Goal: Check status: Check status

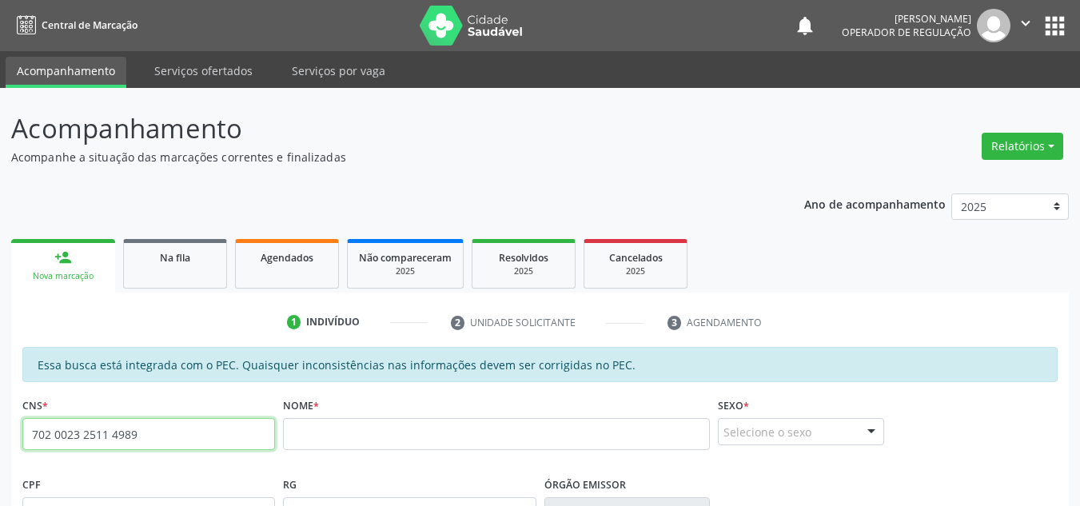
click at [177, 424] on input "702 0023 2511 4989" at bounding box center [148, 434] width 253 height 32
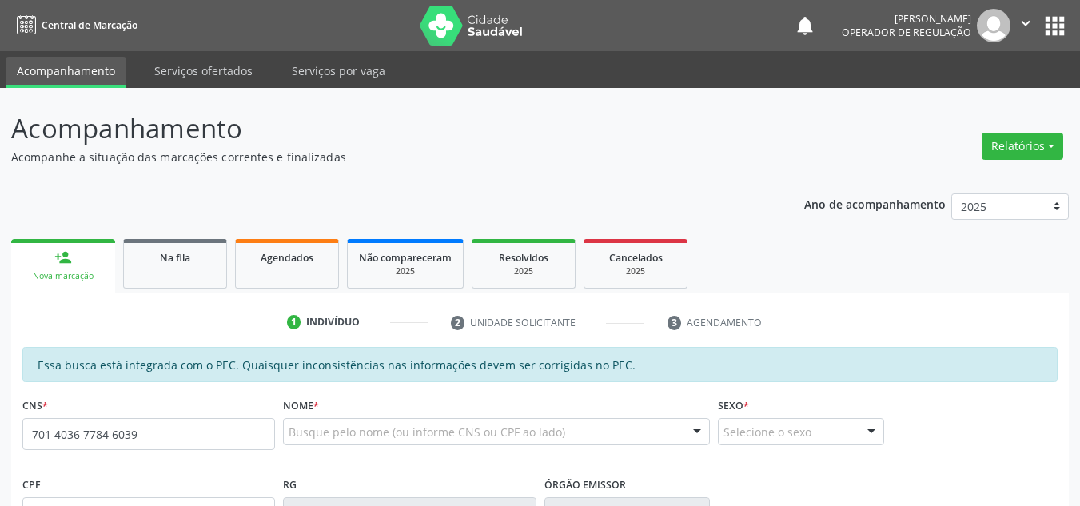
type input "701 4036 7784 6039"
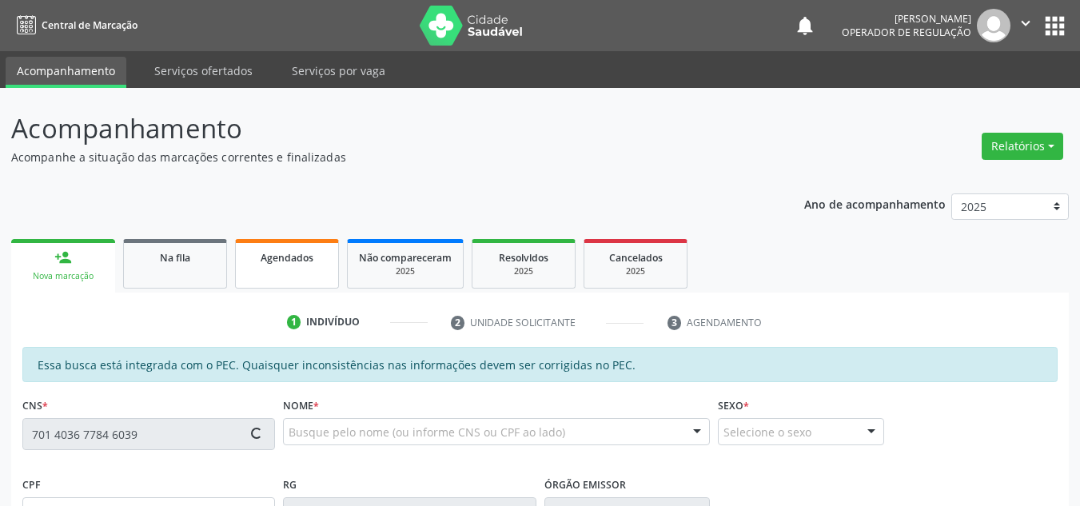
type input "[DATE]"
type input "[PHONE_NUMBER]"
type input "S/N"
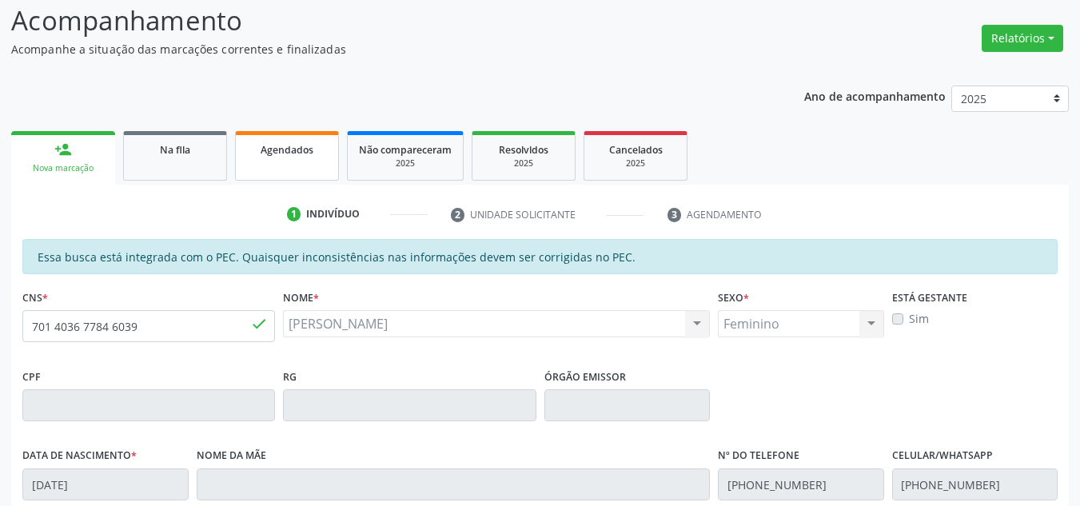
scroll to position [80, 0]
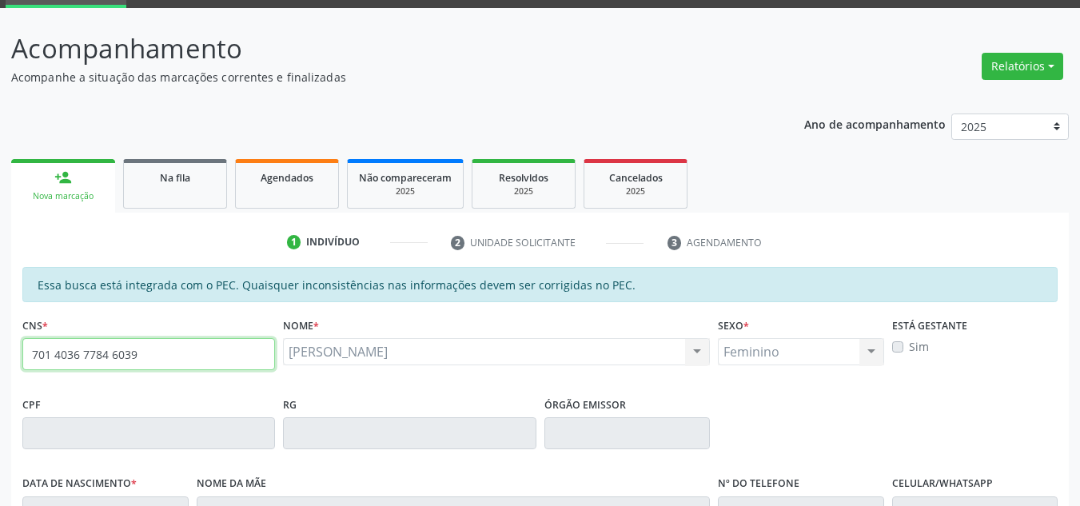
drag, startPoint x: 124, startPoint y: 358, endPoint x: 0, endPoint y: 292, distance: 140.6
click at [0, 292] on div "Acompanhamento Acompanhe a situação das marcações correntes e finalizadas Relat…" at bounding box center [540, 420] width 1080 height 825
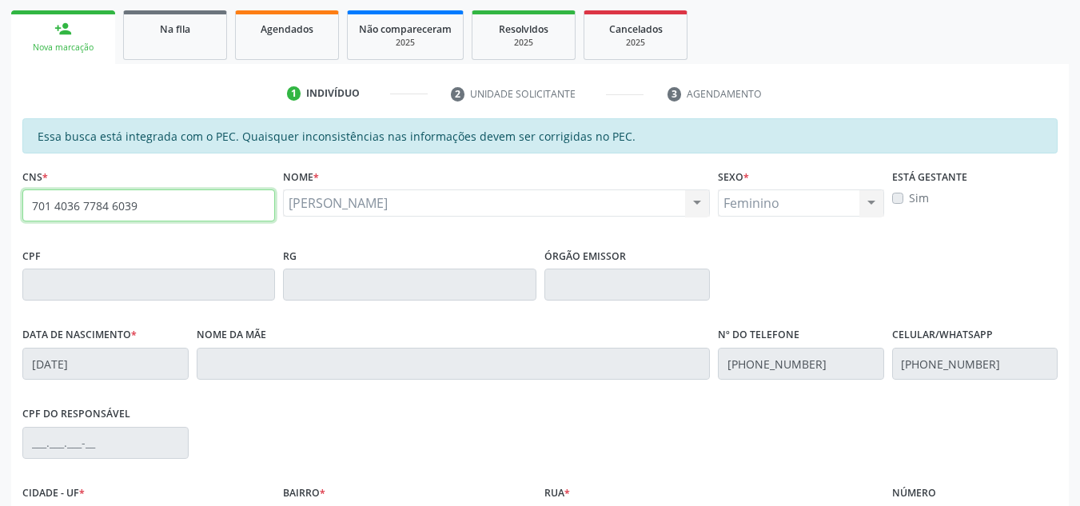
scroll to position [320, 0]
